Goal: Information Seeking & Learning: Learn about a topic

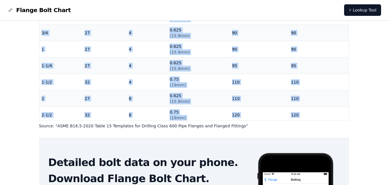
scroll to position [237, 0]
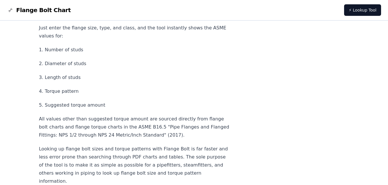
scroll to position [1834, 0]
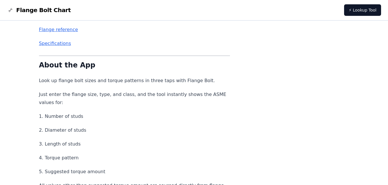
click at [57, 42] on link "Specifications" at bounding box center [55, 43] width 32 height 5
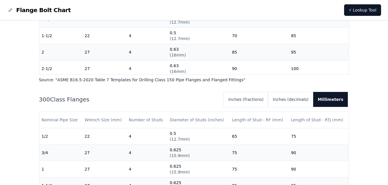
scroll to position [289, 0]
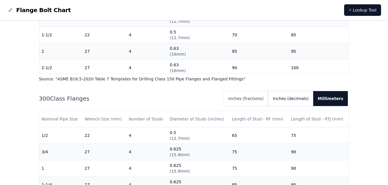
click at [305, 94] on button "Inches (decimals)" at bounding box center [290, 98] width 45 height 15
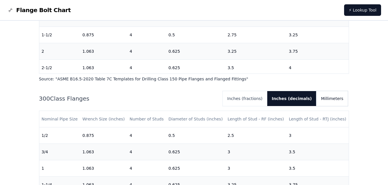
click at [326, 99] on button "Millimeters" at bounding box center [331, 98] width 31 height 15
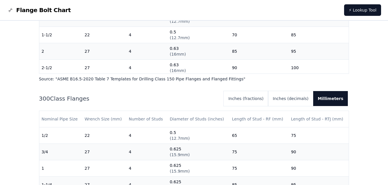
drag, startPoint x: 120, startPoint y: 84, endPoint x: 23, endPoint y: 103, distance: 98.9
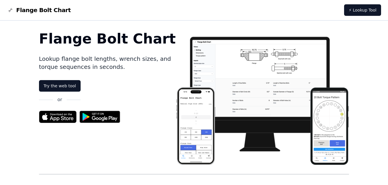
scroll to position [0, 0]
